Goal: Task Accomplishment & Management: Use online tool/utility

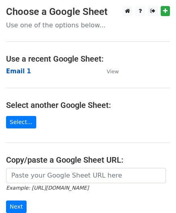
click at [18, 71] on strong "Email 1" at bounding box center [18, 71] width 25 height 7
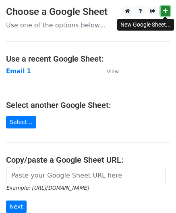
click at [163, 8] on link at bounding box center [164, 11] width 9 height 10
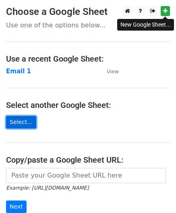
click at [17, 120] on link "Select..." at bounding box center [21, 122] width 30 height 12
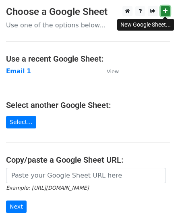
click at [164, 13] on icon at bounding box center [165, 11] width 4 height 6
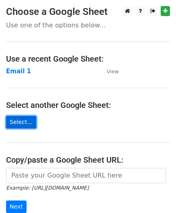
click at [30, 123] on link "Select..." at bounding box center [21, 122] width 30 height 12
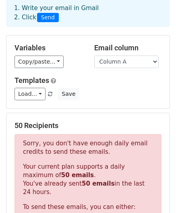
scroll to position [80, 0]
